Goal: Transaction & Acquisition: Purchase product/service

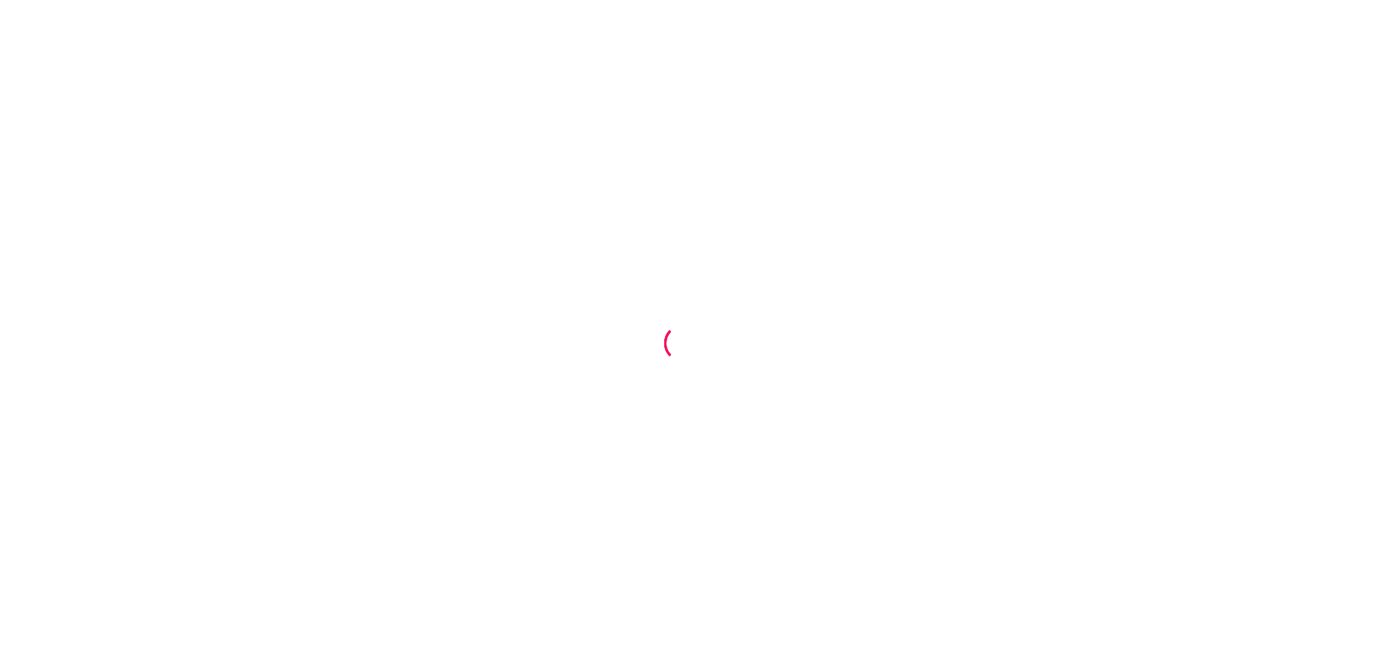
click at [303, 0] on html at bounding box center [688, 322] width 1376 height 645
